Goal: Complete application form

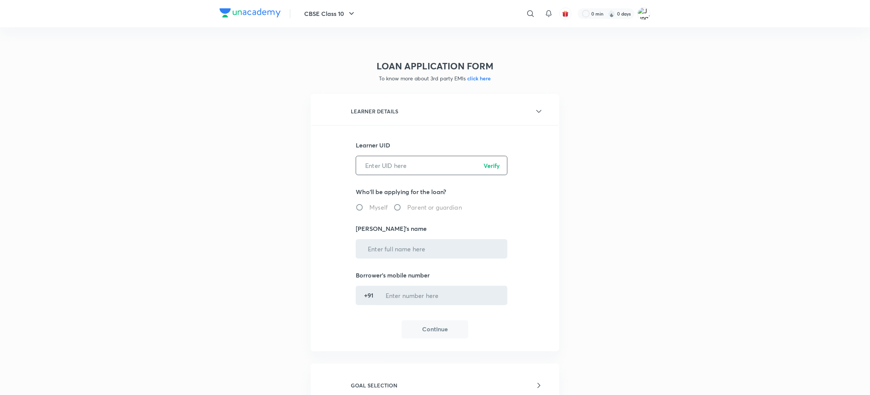
click at [406, 165] on input "text" at bounding box center [431, 165] width 151 height 19
paste input "C6MFAR67R0"
type input "C6MFAR67R0"
click at [499, 163] on p "Verify" at bounding box center [492, 165] width 16 height 9
radio input "true"
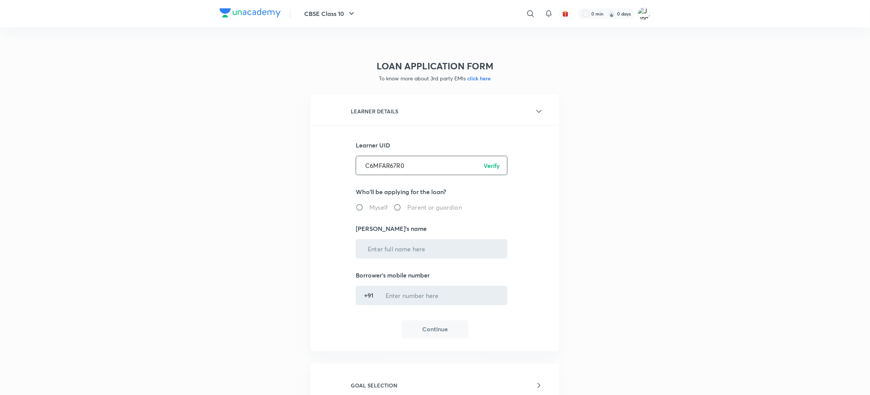
type input "[PERSON_NAME]"
type input "******5680"
click at [431, 331] on button "Continue" at bounding box center [435, 329] width 67 height 18
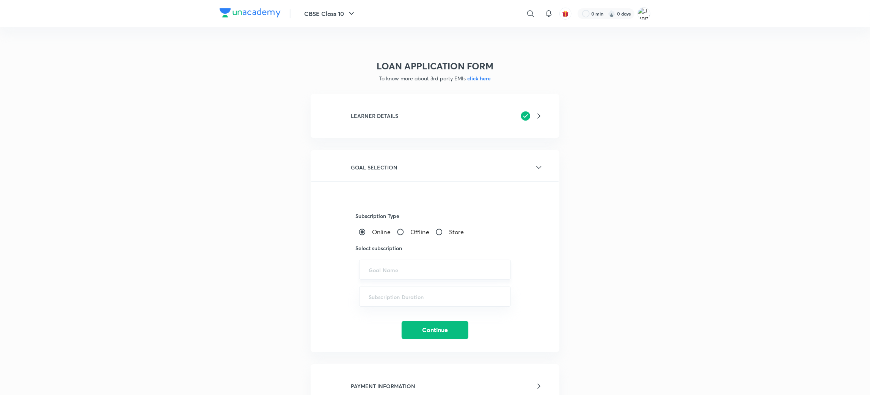
click at [388, 266] on input "text" at bounding box center [435, 269] width 133 height 7
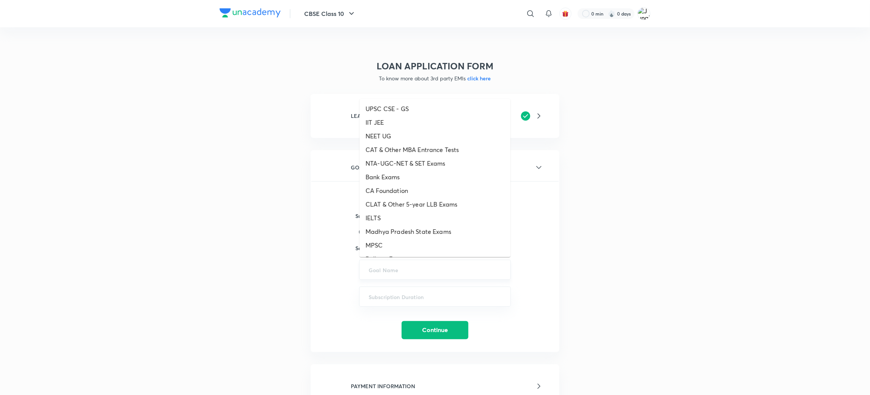
paste input "ICONIC - UPSC CSE - GS, UPSC CSE - Iconic Pro, UPSC CSE - Optional"
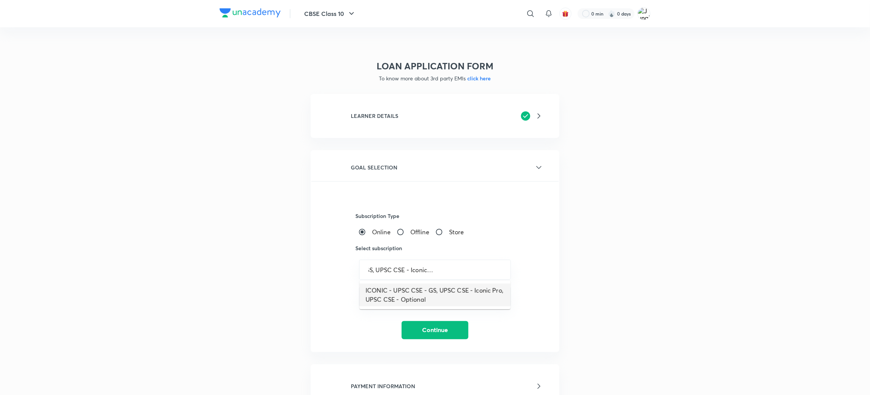
click at [395, 304] on li "ICONIC - UPSC CSE - GS, UPSC CSE - Iconic Pro, UPSC CSE - Optional" at bounding box center [435, 295] width 151 height 23
type input "ICONIC - UPSC CSE - GS, UPSC CSE - Iconic Pro, UPSC CSE - Optional"
click at [393, 293] on div at bounding box center [432, 265] width 243 height 446
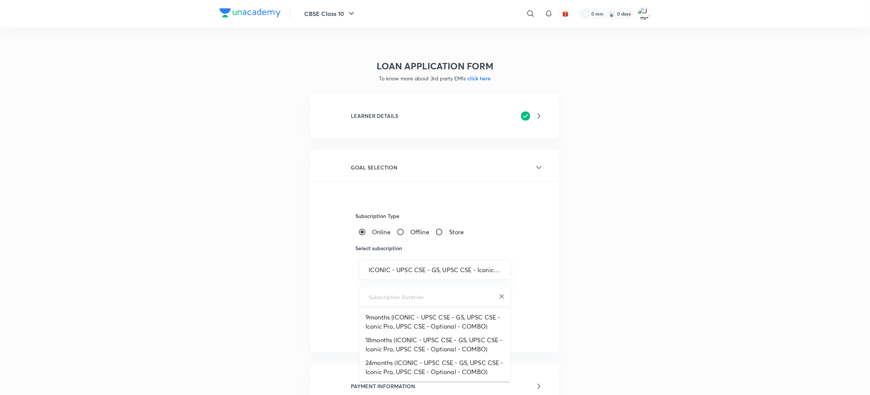
click at [393, 295] on input "text" at bounding box center [435, 296] width 133 height 7
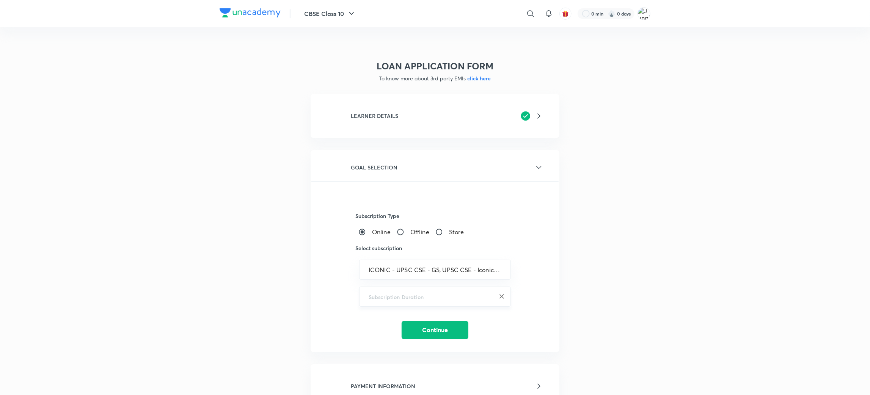
click at [397, 293] on input "text" at bounding box center [435, 296] width 133 height 7
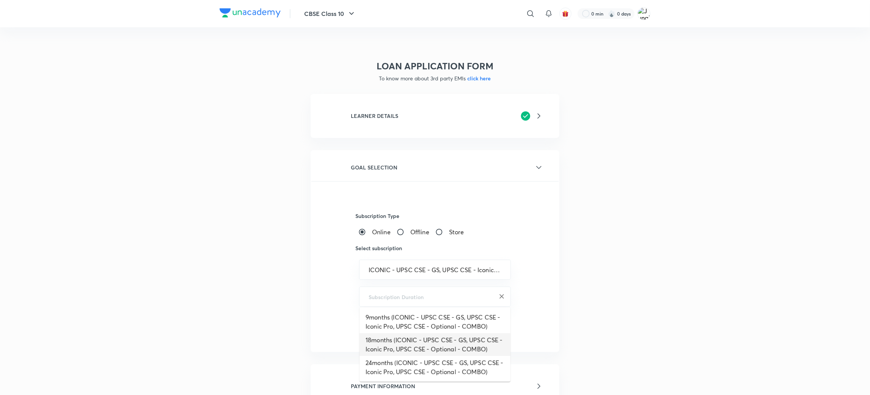
click at [397, 343] on li "18months (ICONIC - UPSC CSE - GS, UPSC CSE - Iconic Pro, UPSC CSE - Optional - …" at bounding box center [435, 344] width 151 height 23
type input "18months (ICONIC - UPSC CSE - GS, UPSC CSE - Iconic Pro, UPSC CSE - Optional - …"
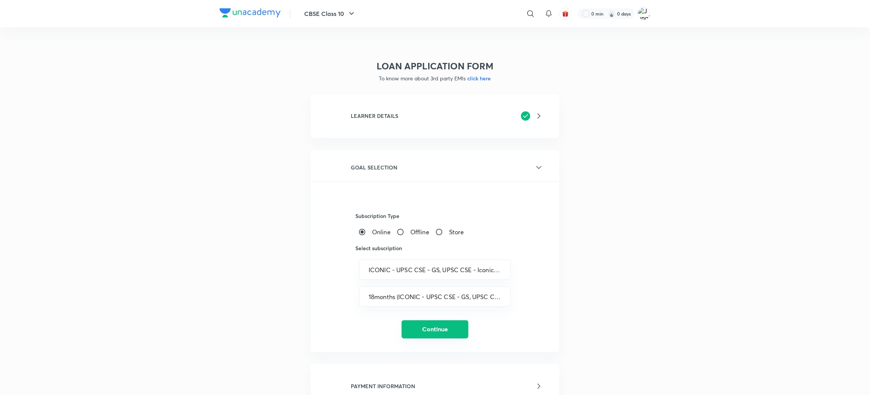
click at [412, 321] on button "Continue" at bounding box center [435, 330] width 67 height 18
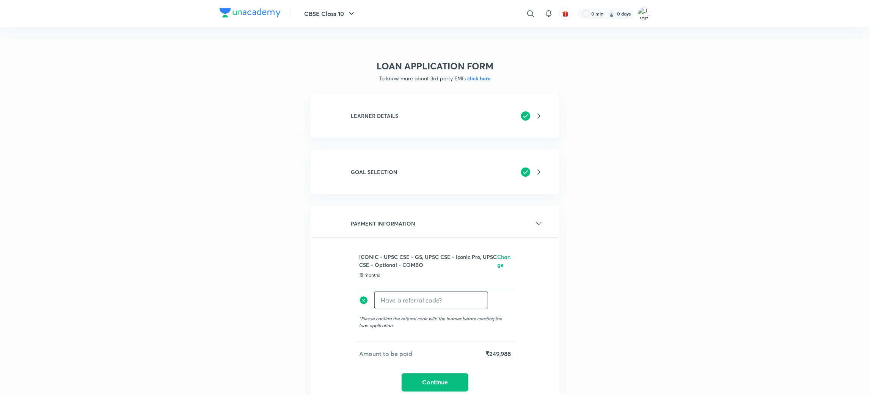
click at [407, 298] on input "text" at bounding box center [431, 300] width 113 height 18
type input "Unacademy"
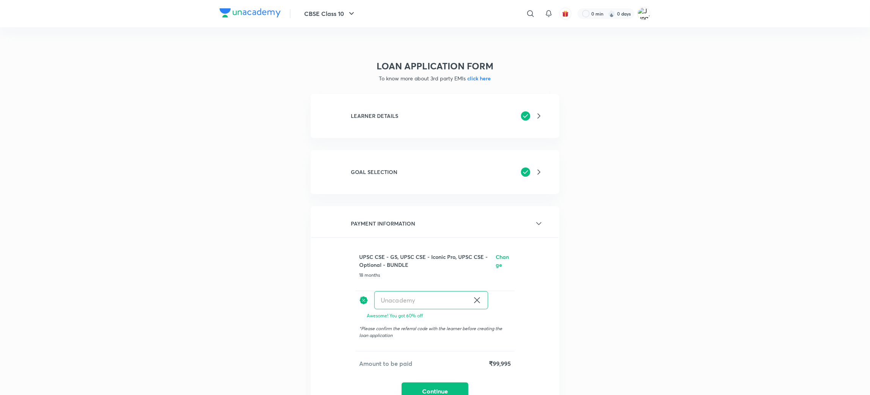
click at [441, 386] on button "Continue" at bounding box center [435, 392] width 67 height 18
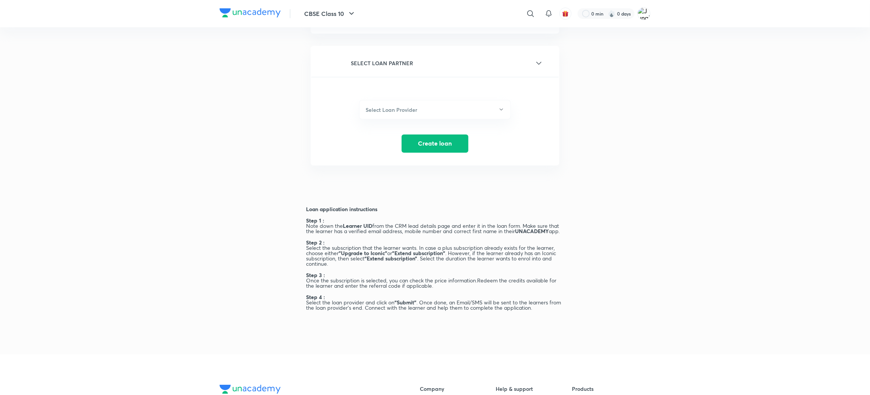
scroll to position [228, 0]
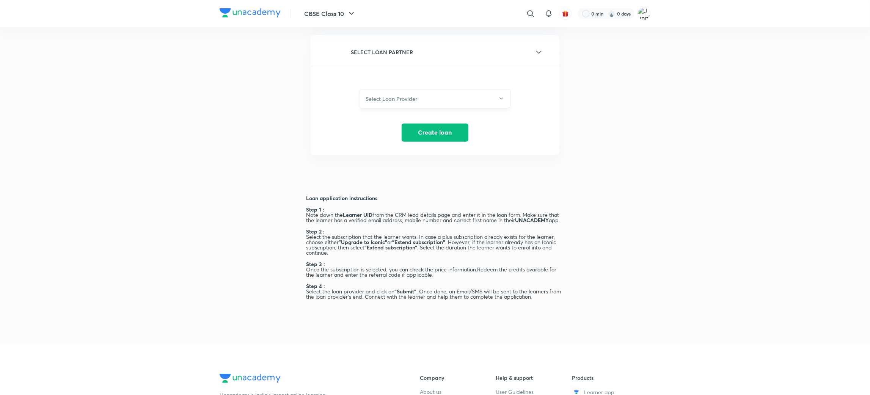
click at [408, 98] on h6 "Select Loan Provider" at bounding box center [392, 99] width 52 height 8
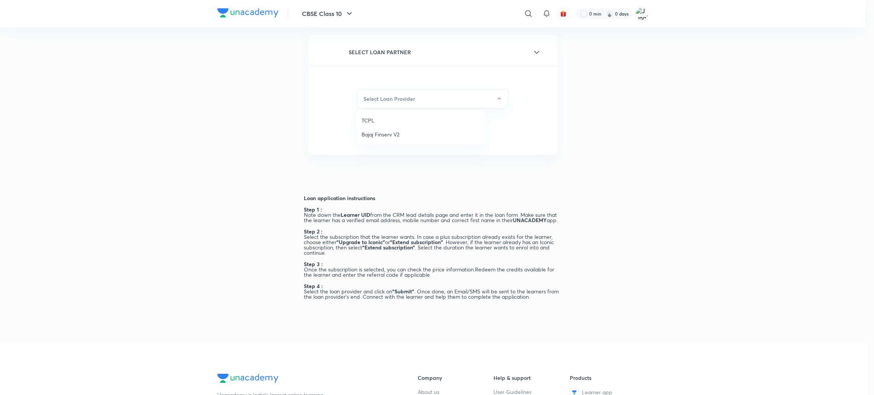
click at [623, 149] on div at bounding box center [437, 197] width 874 height 395
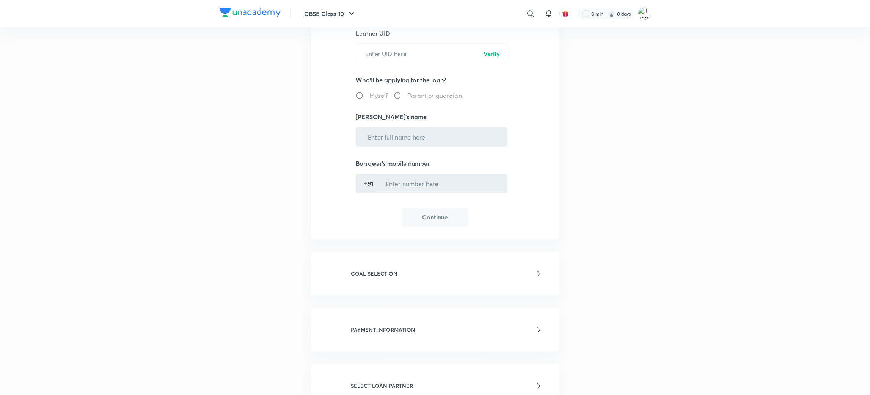
scroll to position [92, 0]
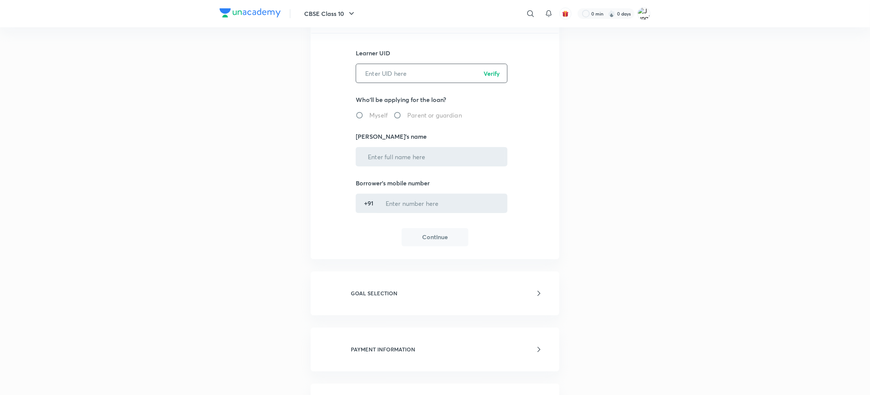
click at [393, 76] on input "text" at bounding box center [431, 73] width 151 height 19
paste input "C6MFAR67R0"
type input "C6MFAR67R0"
click at [489, 71] on p "Verify" at bounding box center [492, 73] width 16 height 9
radio input "true"
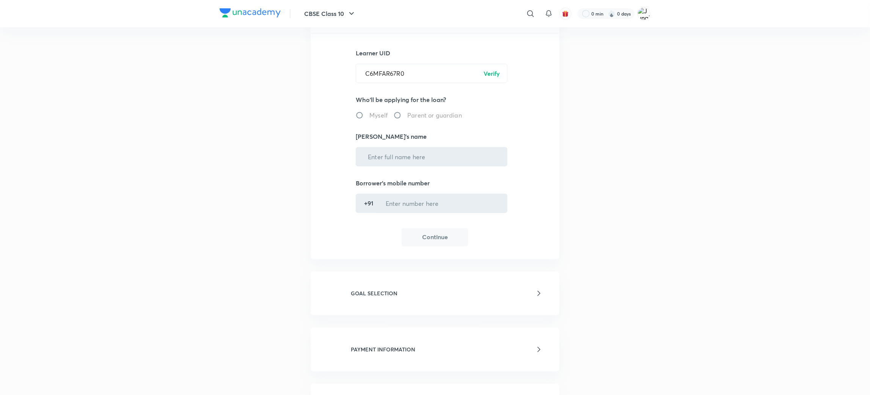
type input "[PERSON_NAME]"
type input "******5680"
click at [443, 237] on button "Continue" at bounding box center [435, 237] width 67 height 18
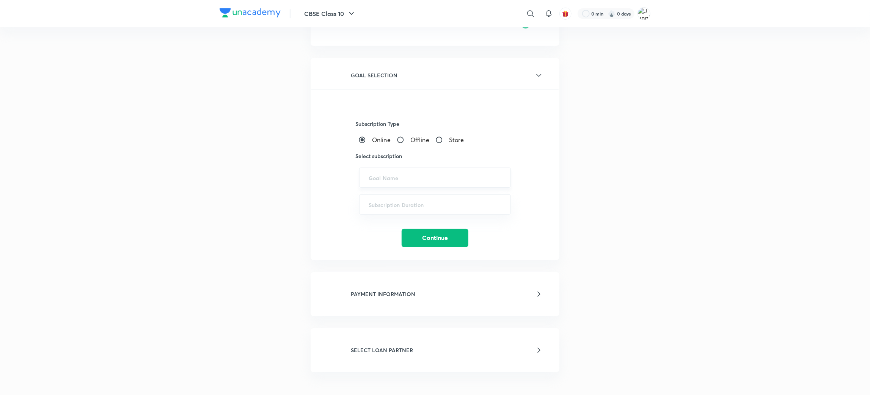
click at [402, 178] on input "text" at bounding box center [435, 177] width 133 height 7
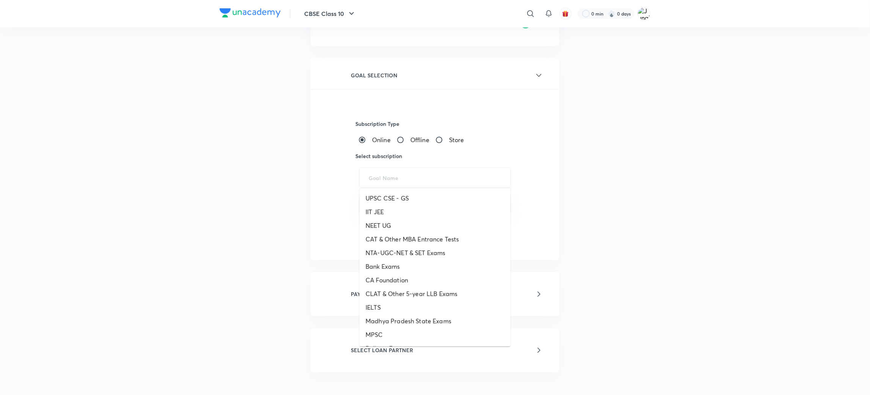
paste input "ICONIC - UPSC CSE - GS, UPSC CSE - Iconic Pro, UPSC CSE - Optional"
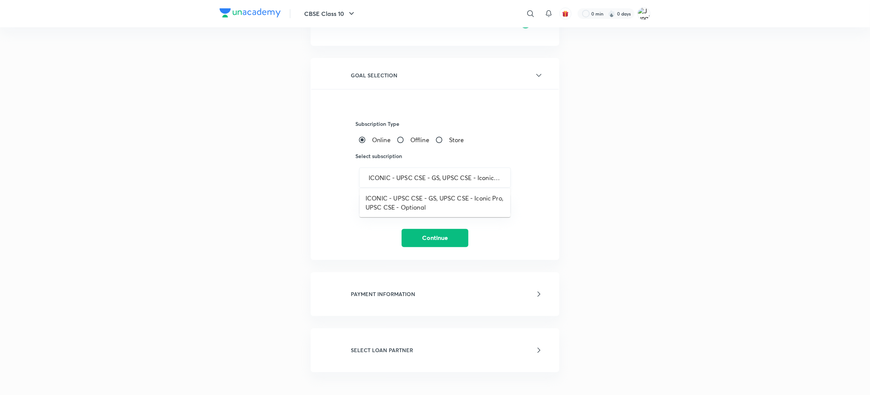
scroll to position [0, 69]
click at [405, 198] on li "ICONIC - UPSC CSE - GS, UPSC CSE - Iconic Pro, UPSC CSE - Optional" at bounding box center [435, 203] width 151 height 23
type input "ICONIC - UPSC CSE - GS, UPSC CSE - Iconic Pro, UPSC CSE - Optional"
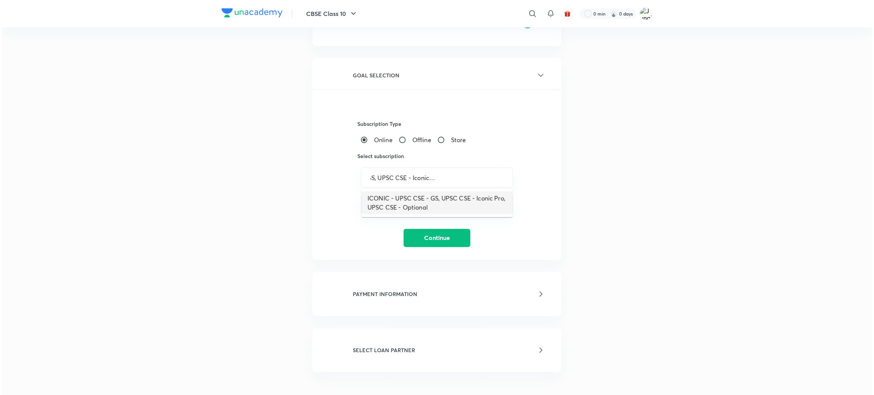
scroll to position [0, 0]
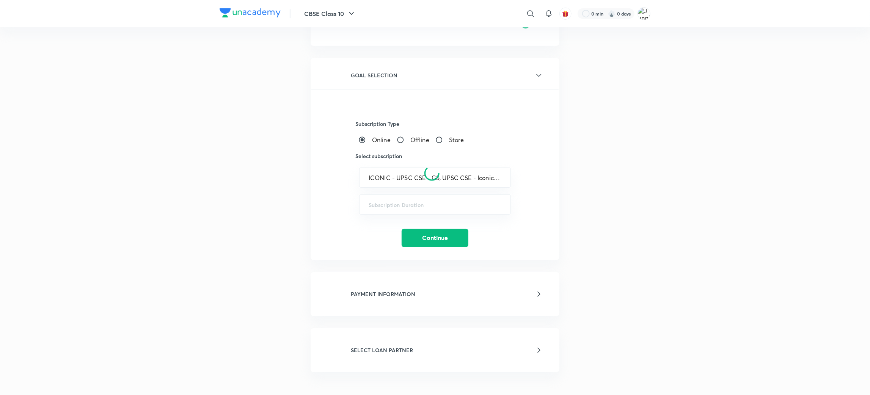
click at [418, 202] on div at bounding box center [432, 173] width 243 height 446
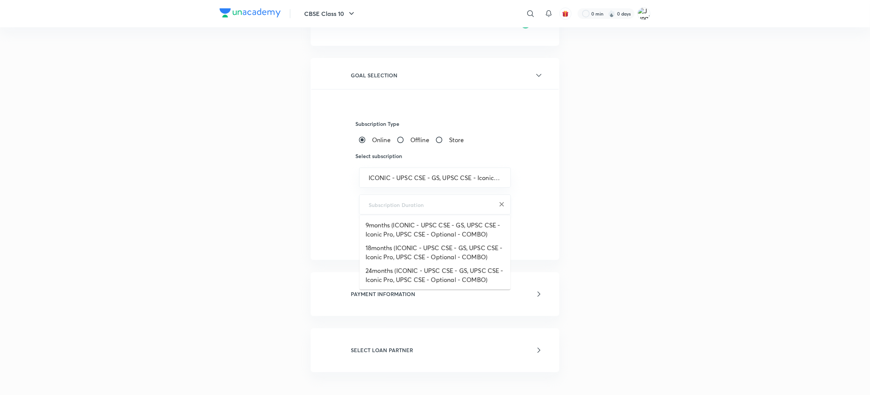
click at [420, 204] on input "text" at bounding box center [435, 204] width 133 height 7
click at [400, 252] on li "18months (ICONIC - UPSC CSE - GS, UPSC CSE - Iconic Pro, UPSC CSE - Optional - …" at bounding box center [435, 252] width 151 height 23
type input "18months (ICONIC - UPSC CSE - GS, UPSC CSE - Iconic Pro, UPSC CSE - Optional - …"
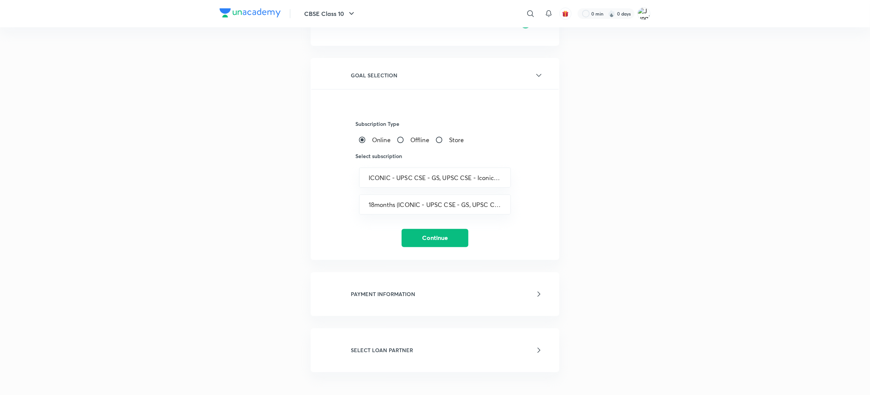
click at [422, 254] on div "GOAL SELECTION Subscription Type Online Offline Store Select subscription ICONI…" at bounding box center [435, 159] width 249 height 202
click at [422, 241] on button "Continue" at bounding box center [435, 237] width 67 height 18
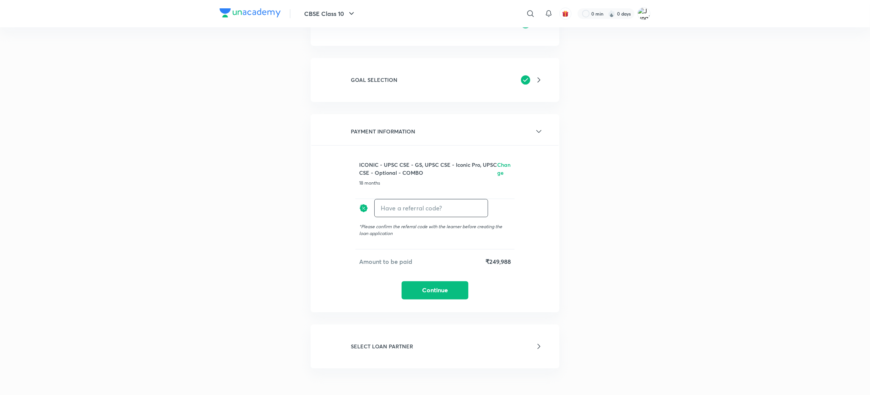
click at [416, 206] on input "text" at bounding box center [431, 208] width 113 height 18
type input "Unacademy"
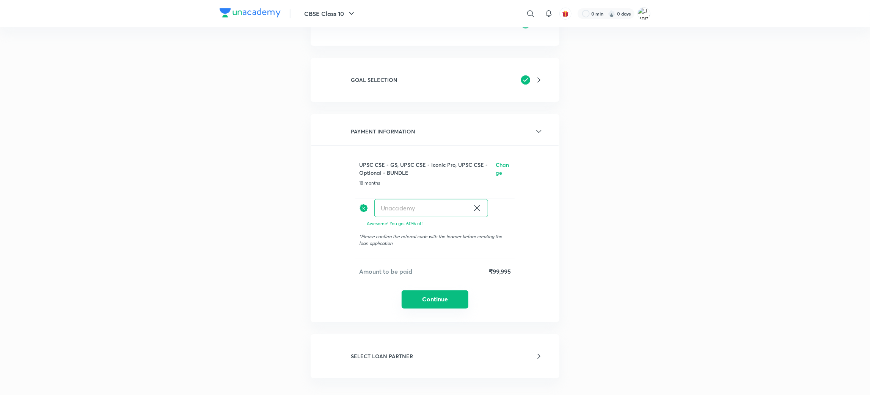
click at [439, 300] on button "Continue" at bounding box center [435, 300] width 67 height 18
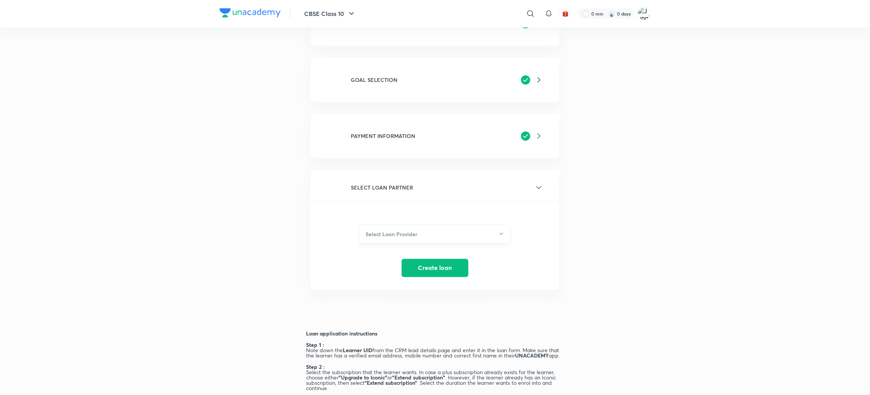
click at [412, 232] on h6 "Select Loan Provider" at bounding box center [392, 234] width 52 height 8
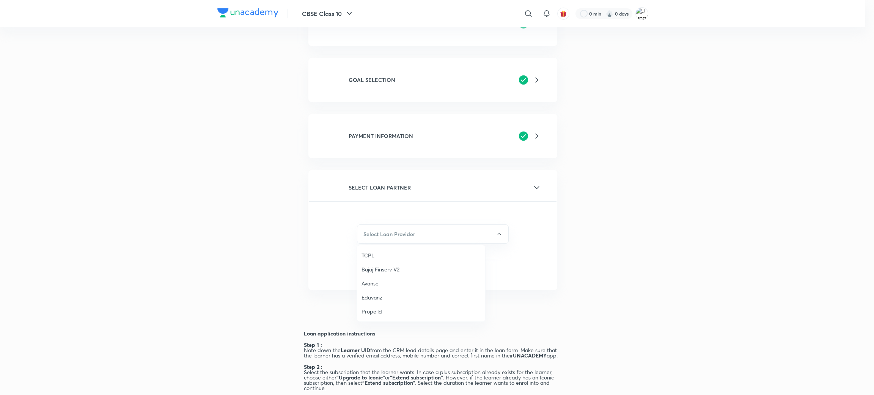
click at [402, 95] on div at bounding box center [437, 197] width 874 height 395
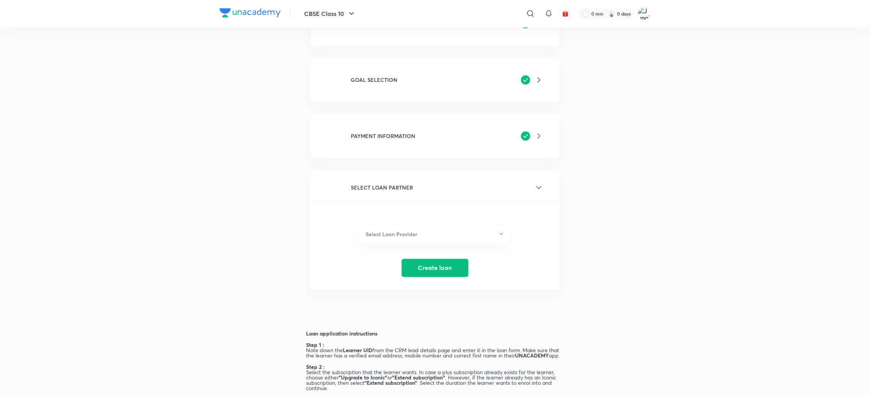
click at [402, 94] on div "GOAL SELECTION Subscription Type Online Offline Store Select subscription ICONI…" at bounding box center [435, 80] width 249 height 44
click at [395, 88] on div "GOAL SELECTION Subscription Type Online Offline Store Select subscription ICONI…" at bounding box center [435, 80] width 249 height 44
click at [536, 79] on icon at bounding box center [538, 79] width 9 height 9
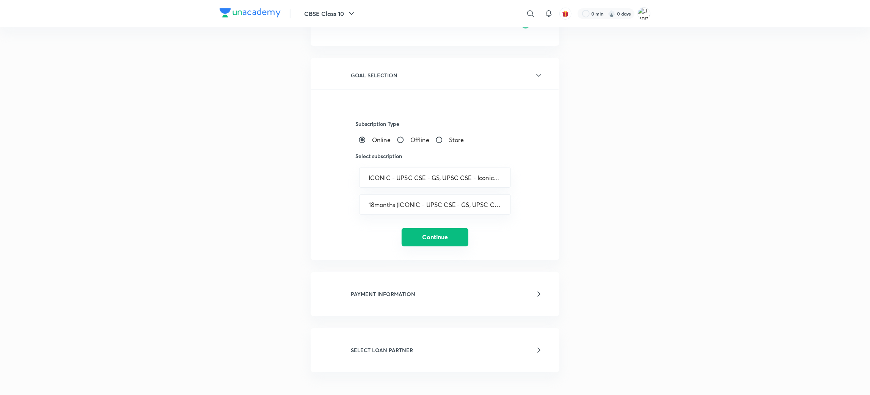
click at [452, 239] on button "Continue" at bounding box center [435, 237] width 67 height 18
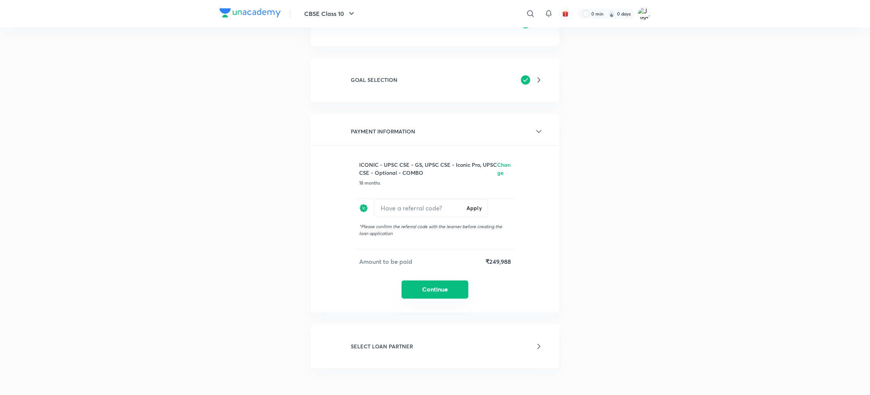
click at [420, 285] on button "Continue" at bounding box center [435, 290] width 67 height 18
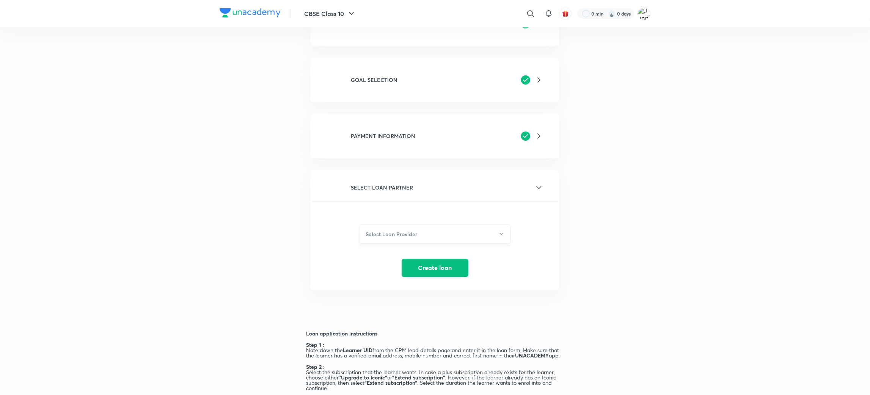
click at [401, 235] on h6 "Select Loan Provider" at bounding box center [392, 234] width 52 height 8
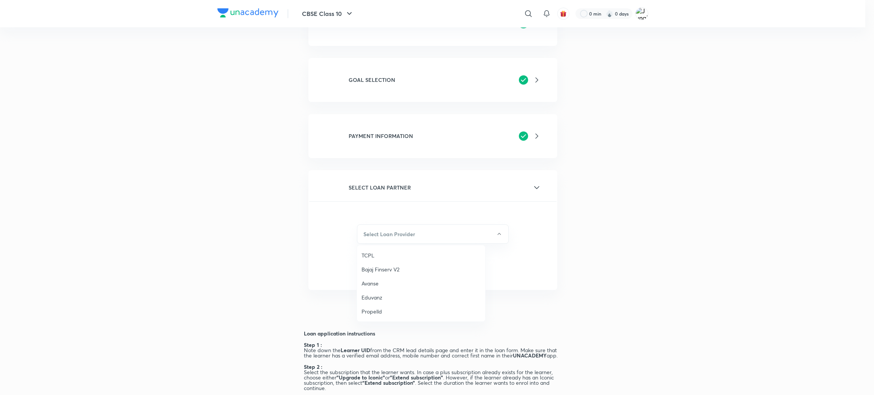
click at [394, 308] on span "Propelld" at bounding box center [421, 312] width 119 height 8
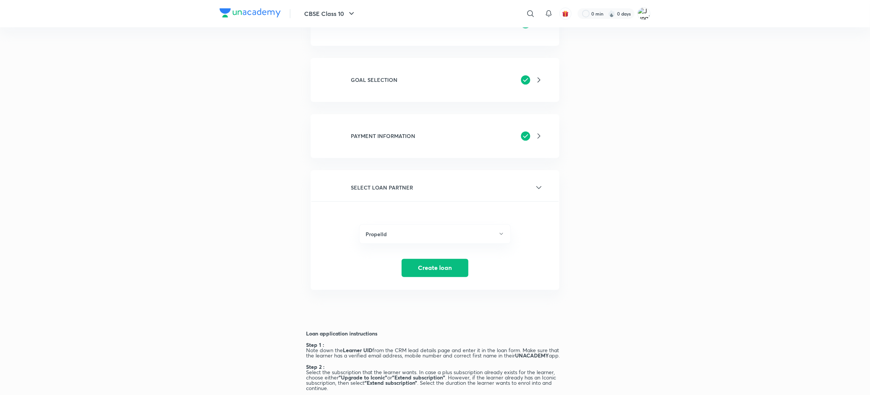
click at [432, 275] on div "SELECT LOAN PARTNER Propelld Create loan" at bounding box center [435, 230] width 249 height 120
click at [434, 268] on button "Create loan" at bounding box center [435, 267] width 67 height 18
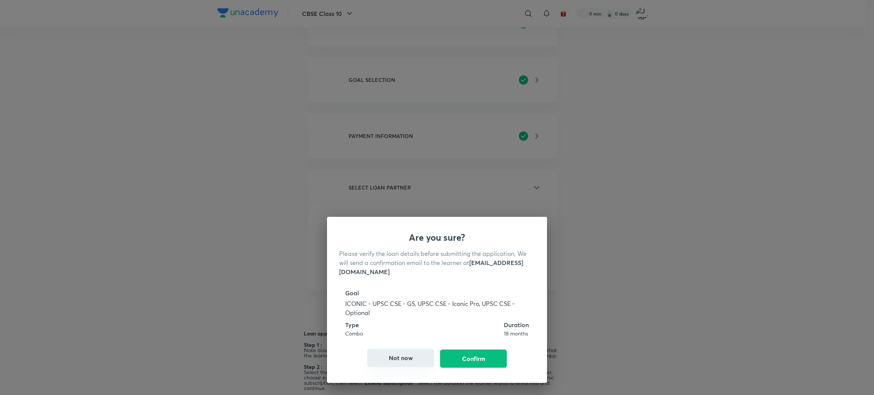
click at [409, 351] on button "Not now" at bounding box center [400, 358] width 67 height 18
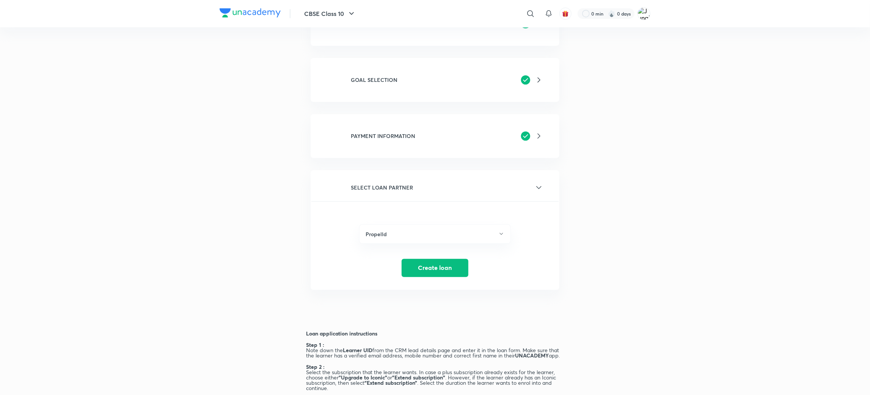
click at [459, 87] on div "GOAL SELECTION" at bounding box center [435, 80] width 217 height 18
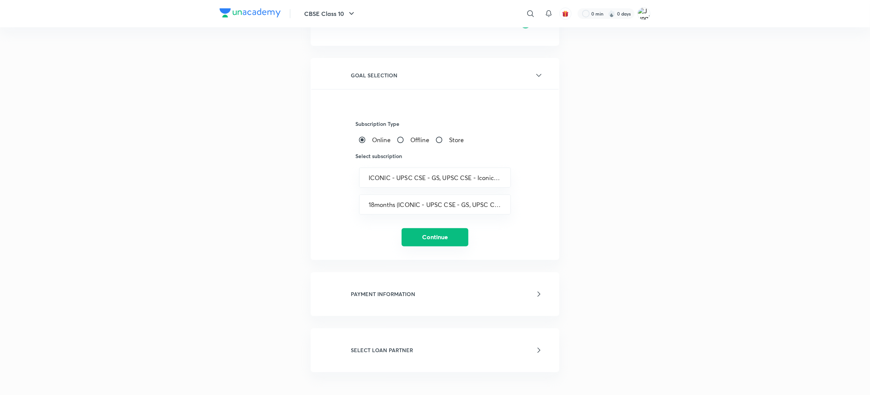
click at [443, 237] on button "Continue" at bounding box center [435, 237] width 67 height 18
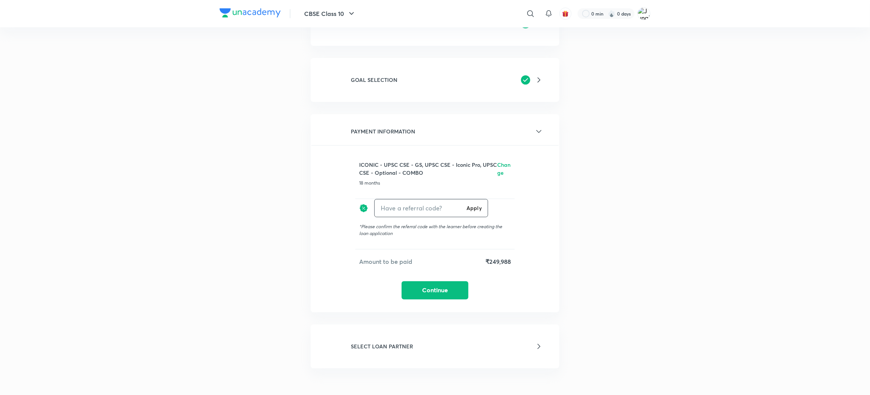
click at [403, 210] on input "text" at bounding box center [419, 208] width 89 height 18
type input "Unacademy"
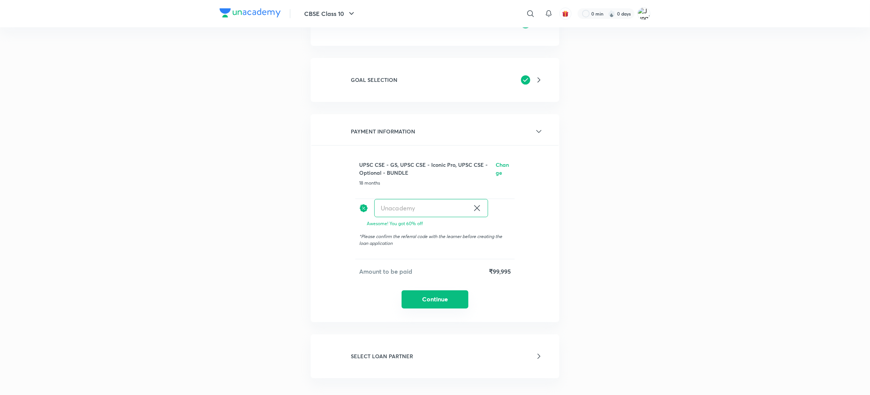
click at [441, 293] on button "Continue" at bounding box center [435, 300] width 67 height 18
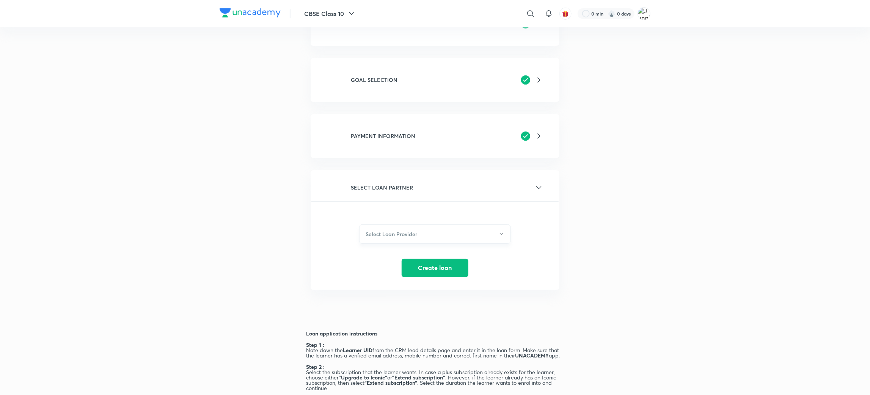
click at [413, 236] on button "Select Loan Provider" at bounding box center [435, 234] width 152 height 19
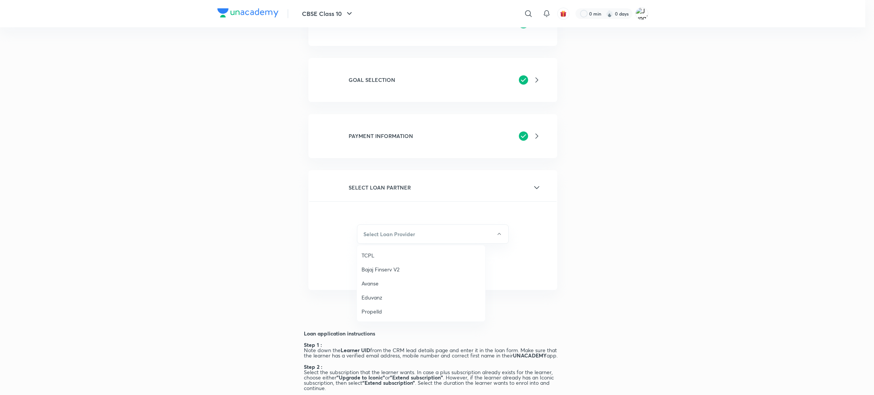
click at [384, 311] on span "Propelld" at bounding box center [421, 312] width 119 height 8
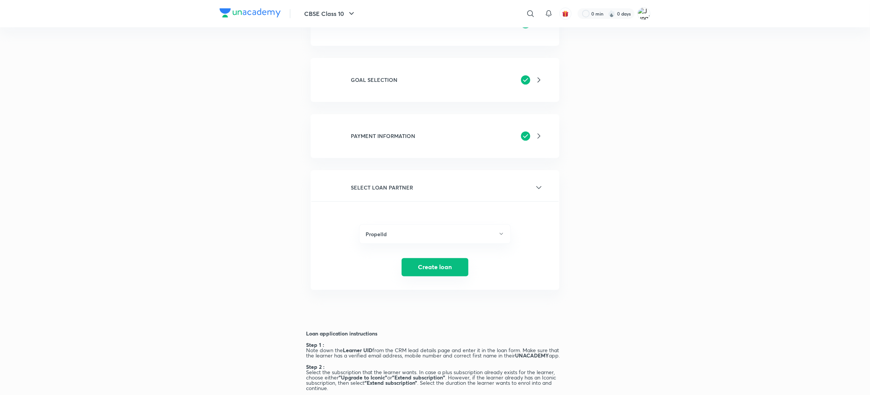
click at [434, 266] on button "Create loan" at bounding box center [435, 267] width 67 height 18
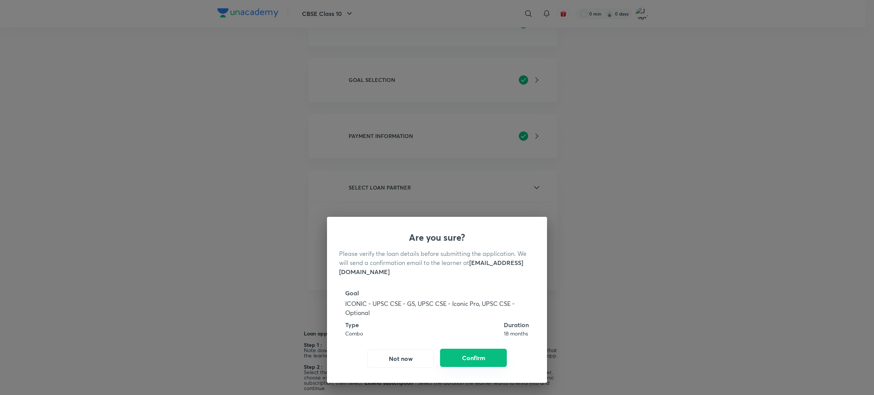
click at [466, 352] on button "Confirm" at bounding box center [473, 358] width 67 height 18
radio input "false"
